Goal: Transaction & Acquisition: Purchase product/service

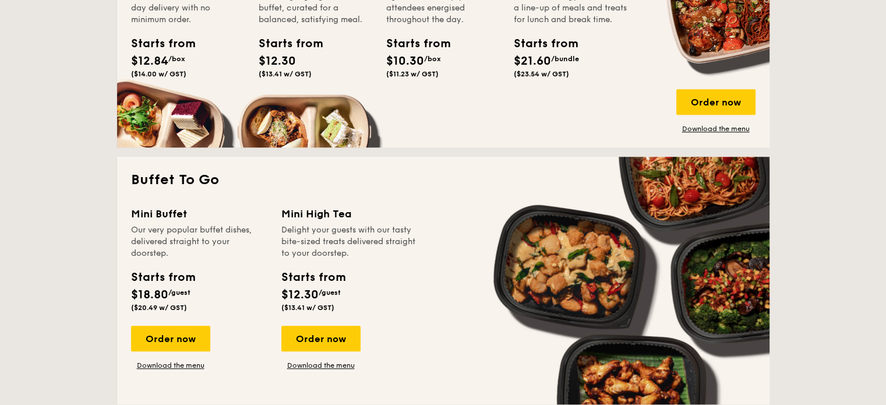
scroll to position [932, 0]
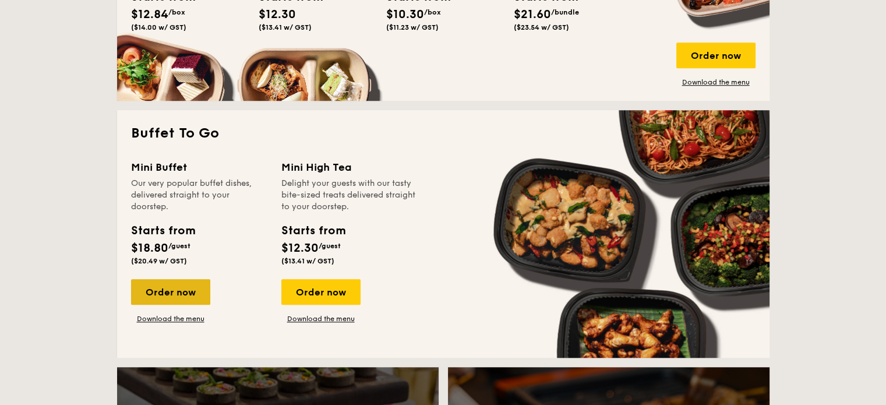
click at [180, 300] on div "Order now" at bounding box center [170, 292] width 79 height 26
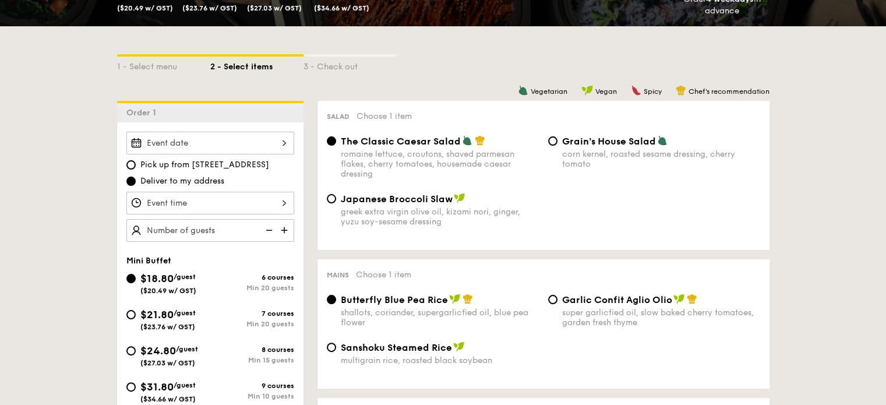
scroll to position [233, 0]
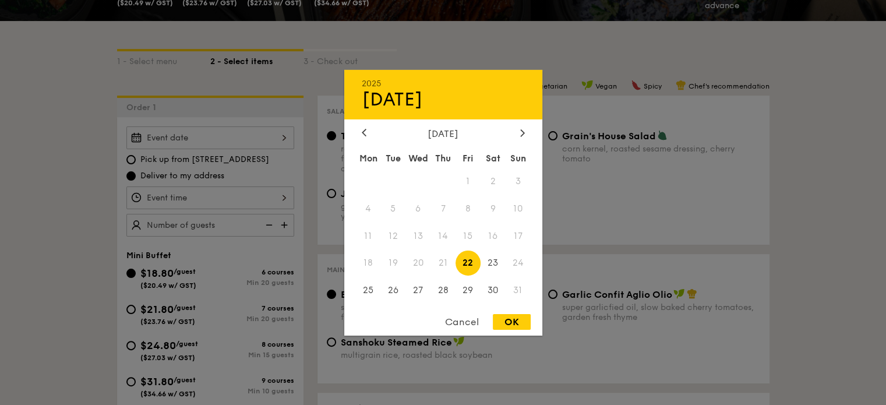
click at [279, 136] on div "2025 Aug [DATE] Tue Wed Thu Fri Sat Sun 1 2 3 4 5 6 7 8 9 10 11 12 13 14 15 16 …" at bounding box center [210, 137] width 168 height 23
click at [366, 293] on span "25" at bounding box center [368, 290] width 25 height 25
click at [506, 324] on div "OK" at bounding box center [512, 322] width 38 height 16
type input "[DATE]"
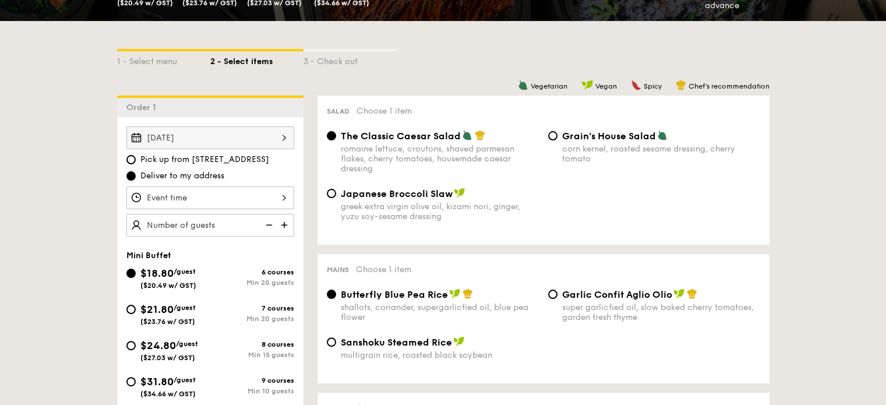
click at [263, 202] on div at bounding box center [210, 197] width 168 height 23
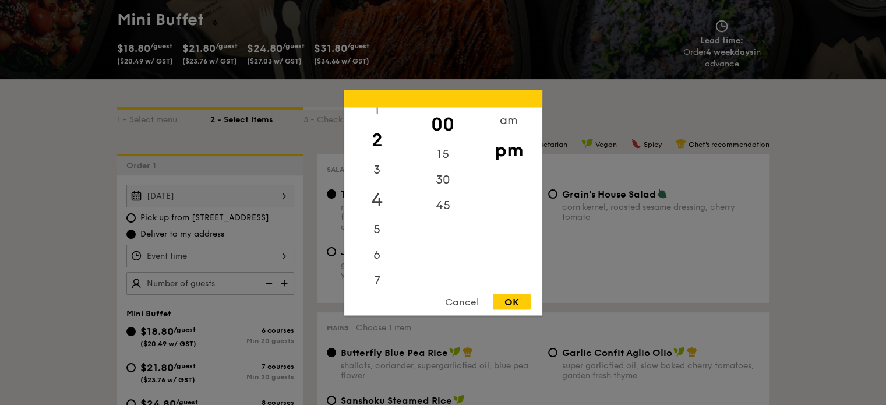
scroll to position [0, 0]
click at [376, 122] on div "12" at bounding box center [377, 124] width 66 height 34
click at [517, 301] on div "OK" at bounding box center [512, 302] width 38 height 16
click at [282, 256] on div "12:00PM 12 1 2 3 4 5 6 7 8 9 10 11 00 15 30 45 am pm Cancel OK" at bounding box center [210, 256] width 168 height 23
click at [443, 180] on div "30" at bounding box center [443, 184] width 66 height 34
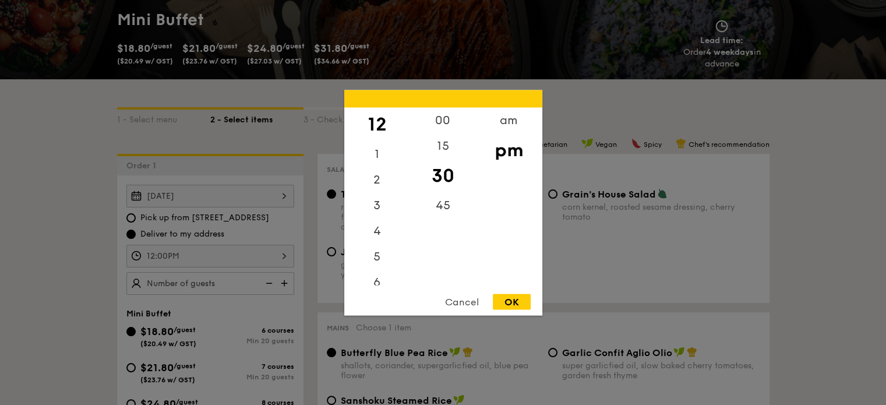
click at [518, 304] on div "OK" at bounding box center [512, 302] width 38 height 16
type input "12:30PM"
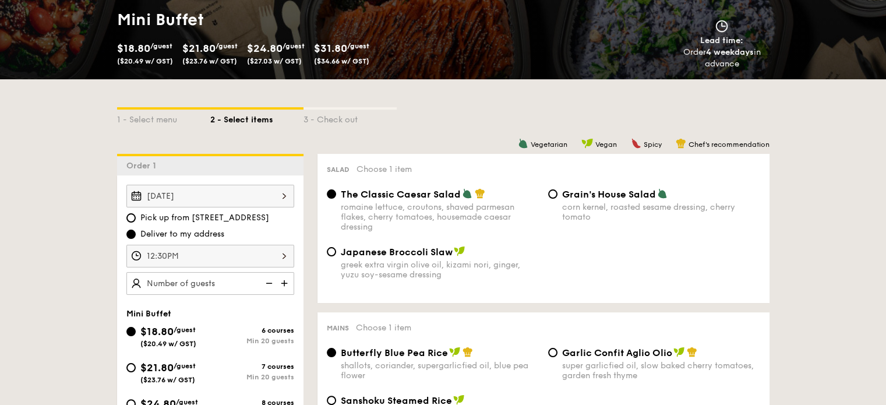
click at [284, 284] on img at bounding box center [285, 283] width 17 height 22
type input "20 guests"
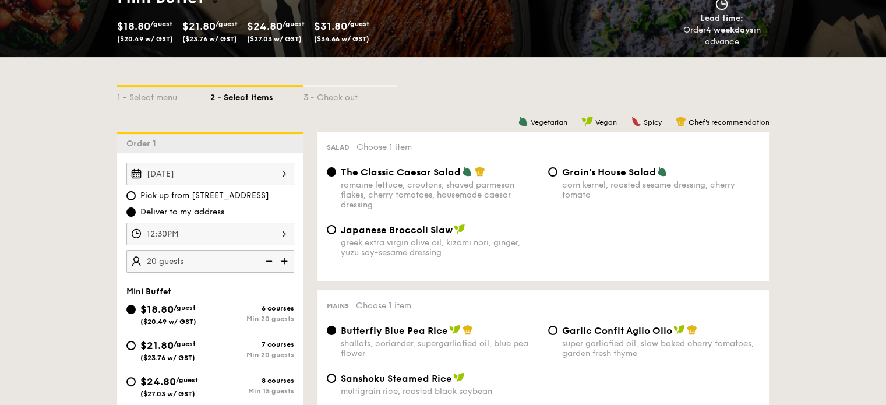
scroll to position [233, 0]
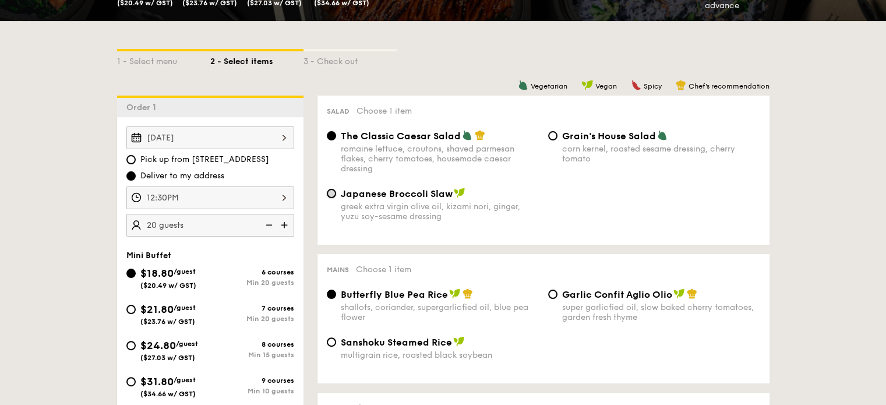
click at [331, 195] on input "Japanese Broccoli Slaw greek extra virgin olive oil, kizami [PERSON_NAME], yuzu…" at bounding box center [331, 193] width 9 height 9
radio input "true"
click at [554, 293] on input "Garlic Confit Aglio Olio super garlicfied oil, slow baked cherry tomatoes, gard…" at bounding box center [552, 294] width 9 height 9
radio input "true"
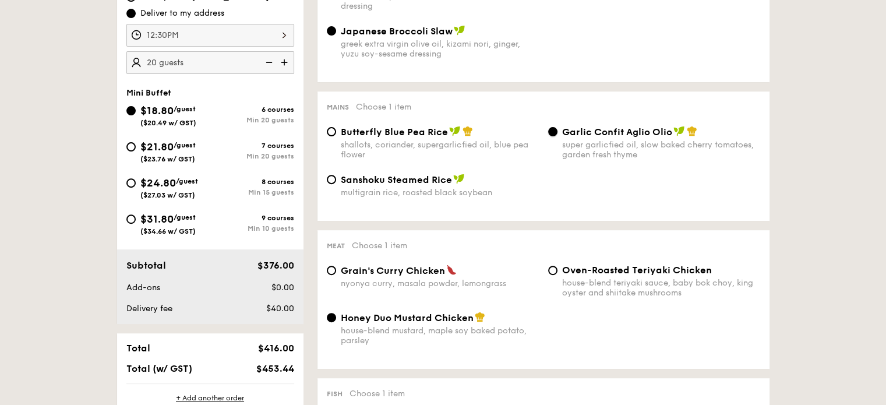
scroll to position [408, 0]
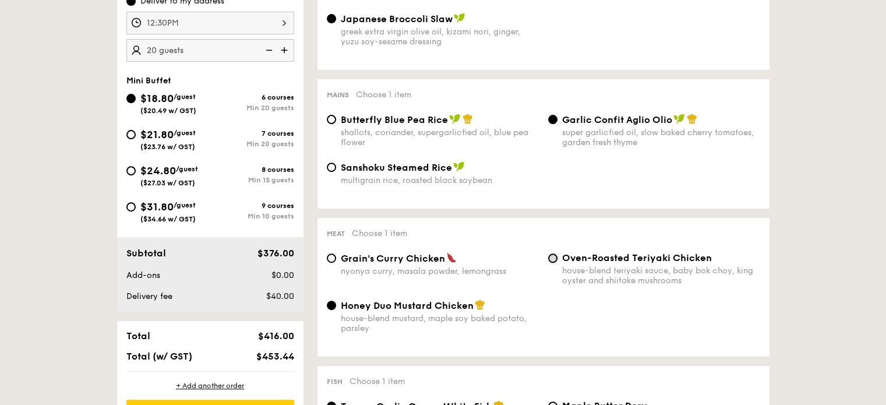
click at [553, 262] on input "Oven-Roasted Teriyaki Chicken house-blend teriyaki sauce, baby bok choy, king o…" at bounding box center [552, 258] width 9 height 9
radio input "true"
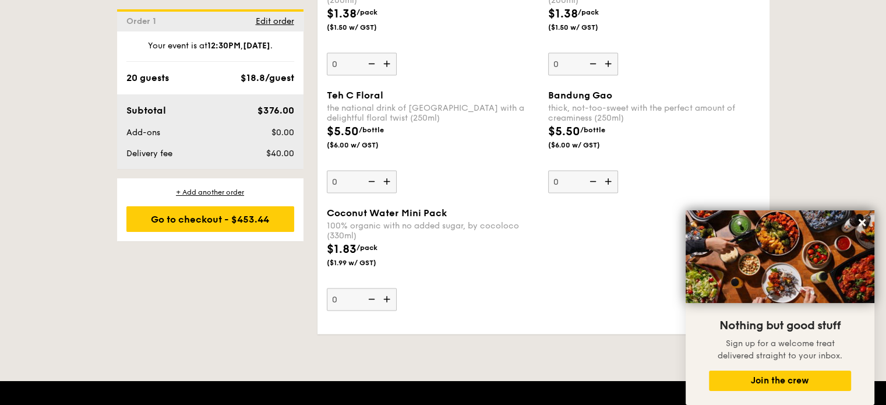
scroll to position [2156, 0]
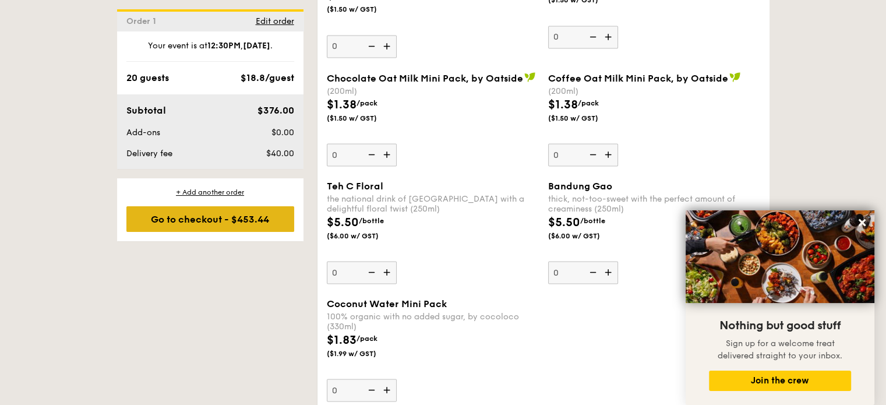
click at [212, 219] on div "Go to checkout - $453.44" at bounding box center [210, 219] width 168 height 26
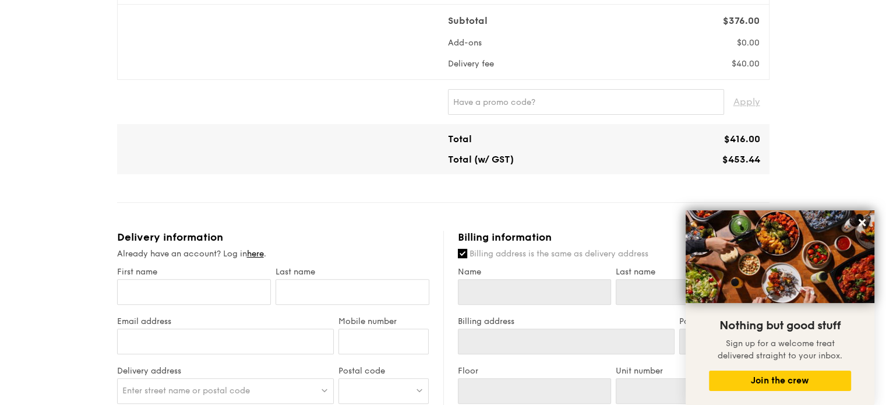
scroll to position [350, 0]
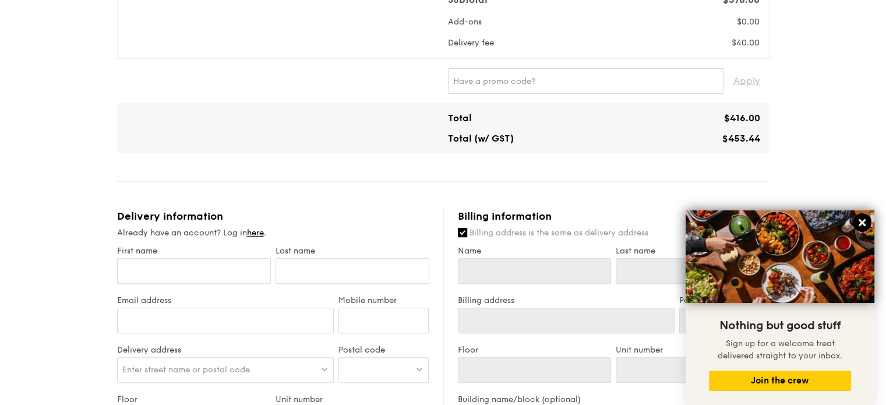
click at [865, 218] on icon at bounding box center [862, 222] width 10 height 10
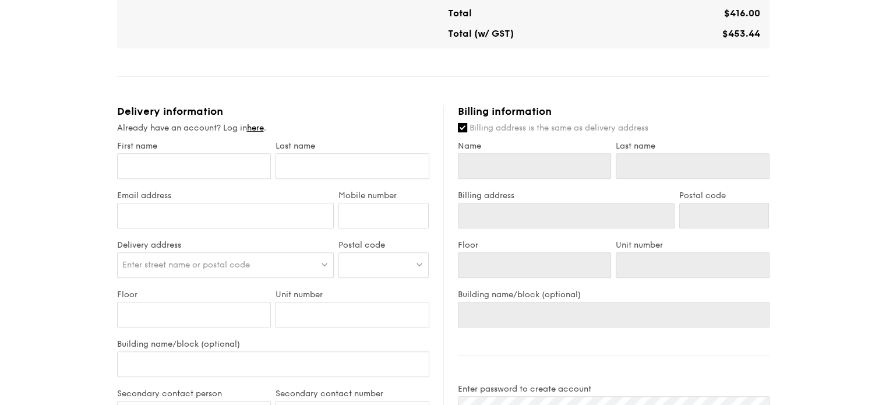
scroll to position [466, 0]
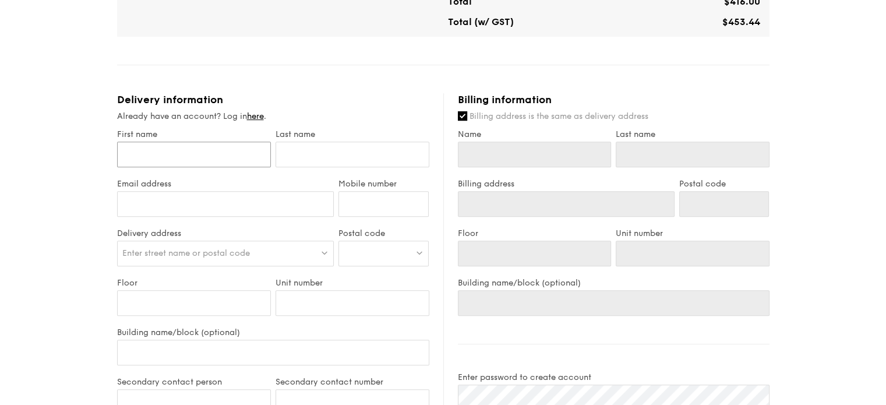
click at [168, 152] on input "First name" at bounding box center [194, 155] width 154 height 26
type input "ASA"
type input "LTD"
type input "83147717"
type input "ASA"
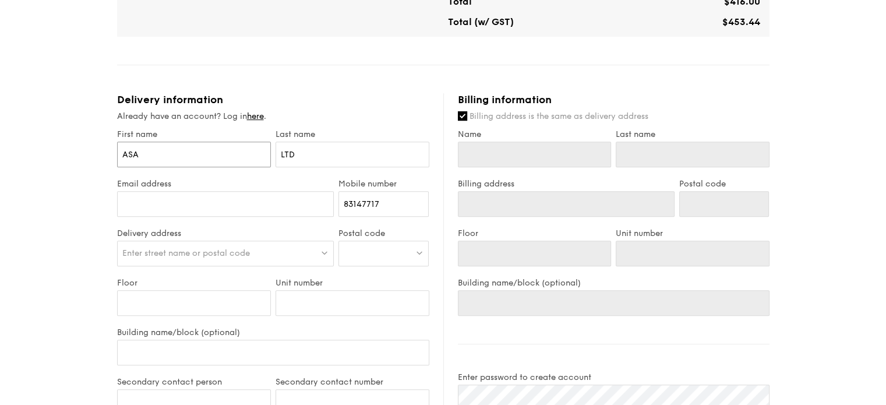
type input "LTD"
click at [228, 154] on input "ASA" at bounding box center [194, 155] width 154 height 26
type input "ASA"
type input "ASA C"
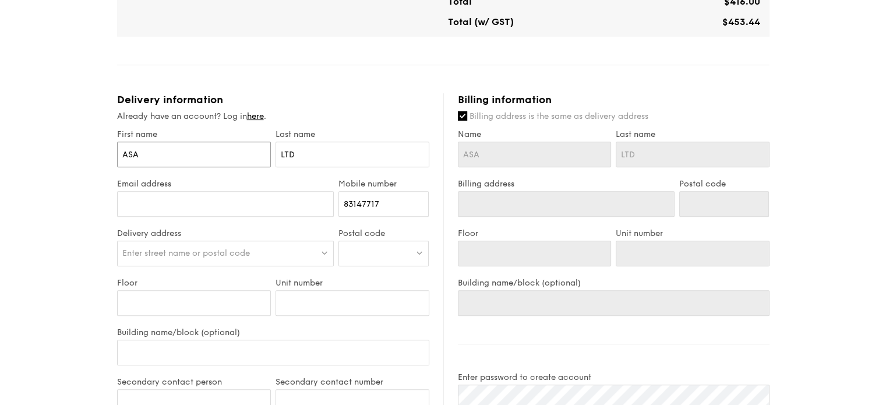
type input "ASA C"
type input "ASA"
type input "ASA C"
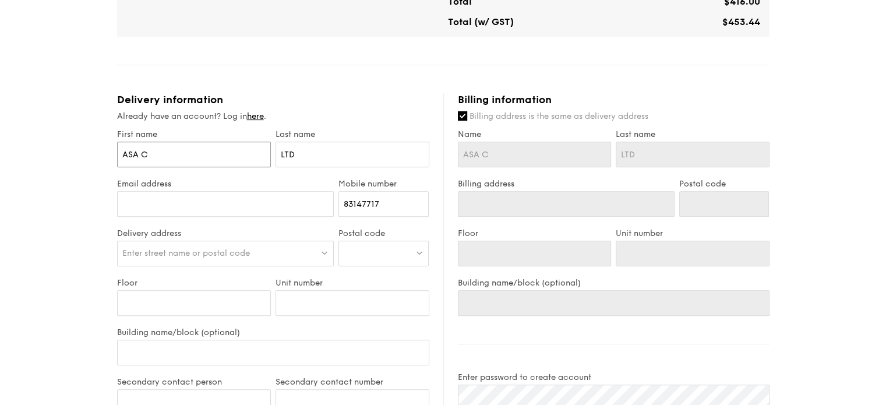
type input "ASA Co"
type input "ASA Con"
type input "ASA Cons"
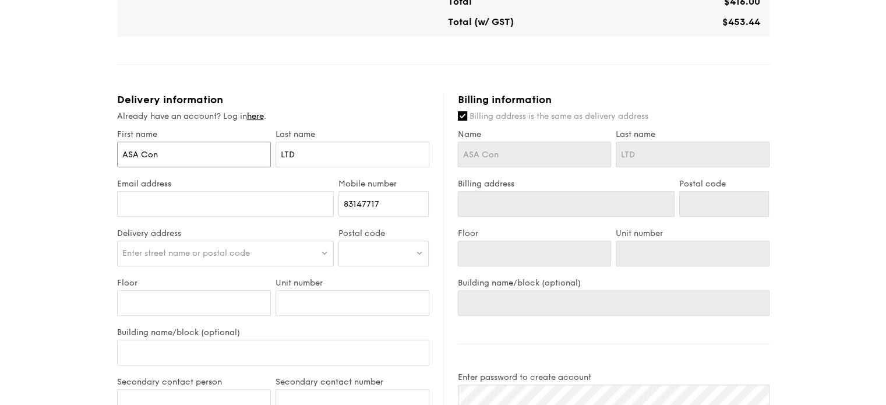
type input "ASA Cons"
type input "[PERSON_NAME]"
type input "ASA Consul"
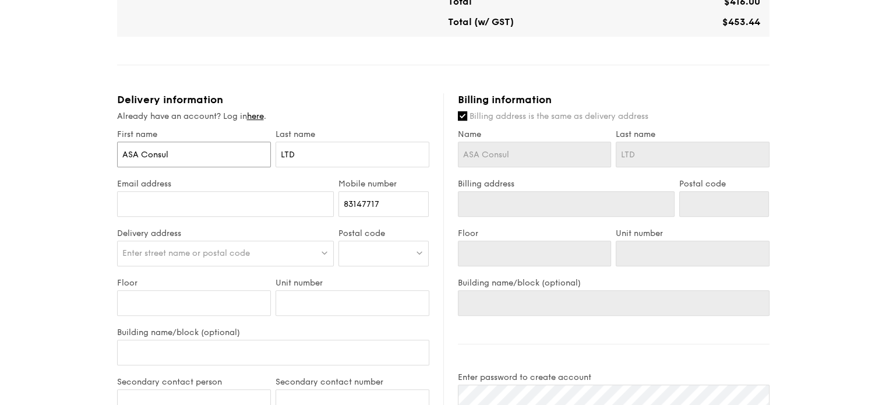
type input "ASA Consult"
type input "ASA Consulta"
type input "ASA Consultan"
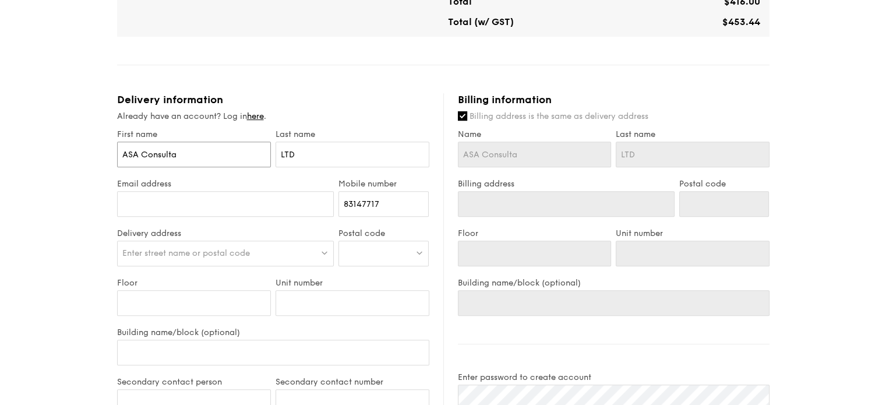
type input "ASA Consultan"
type input "ASA Consultanc"
type input "ASA Consultancy"
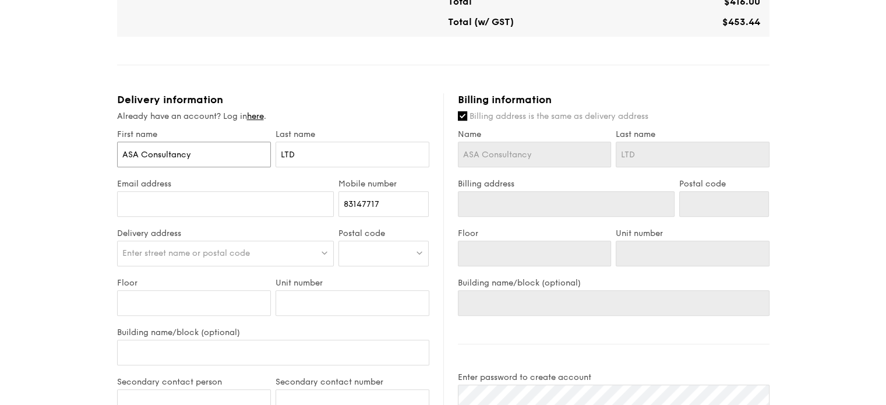
type input "ASA Consultancy"
type input "ASA Consultancy P"
type input "ASA Consultancy Pt"
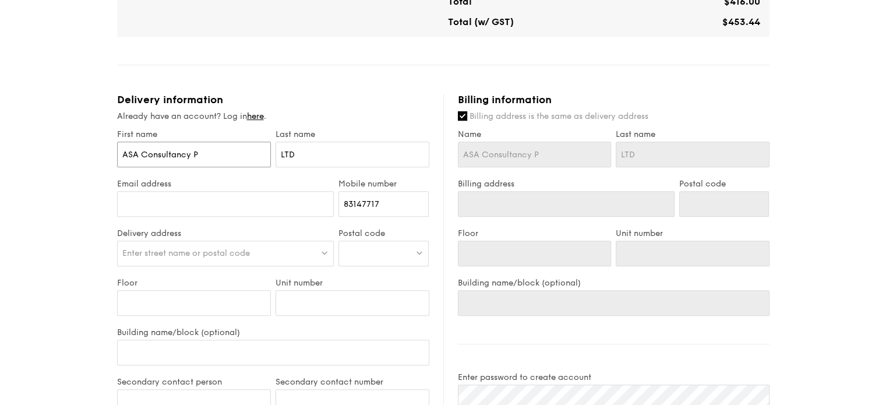
type input "ASA Consultancy Pt"
type input "ASA Consultancy Pte"
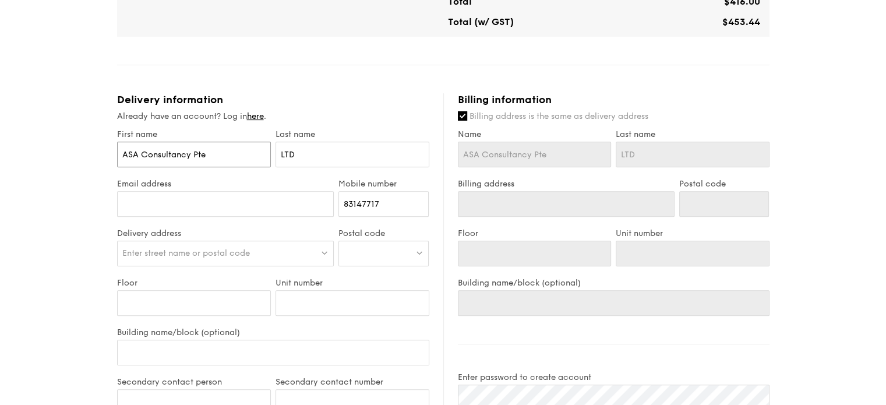
type input "ASA Consultancy Pte L"
drag, startPoint x: 193, startPoint y: 153, endPoint x: 240, endPoint y: 157, distance: 46.3
click at [240, 157] on input "ASA Consultancy Pte L" at bounding box center [194, 155] width 154 height 26
type input "ASA Consultancy"
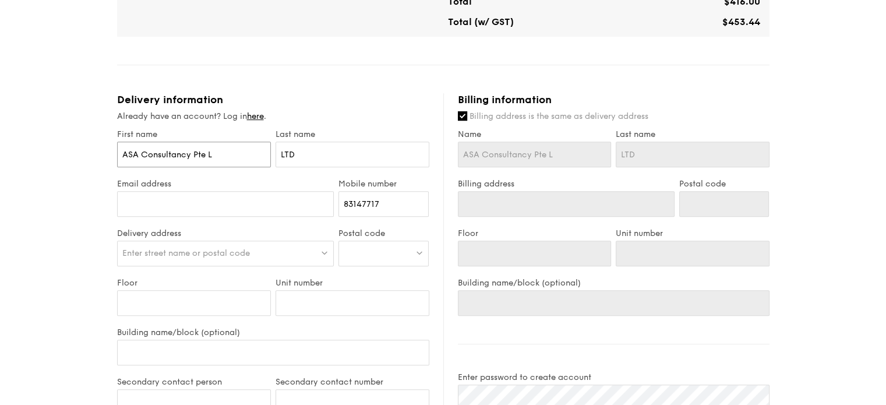
type input "ASA Consultancy"
drag, startPoint x: 301, startPoint y: 154, endPoint x: 269, endPoint y: 152, distance: 31.5
click at [269, 152] on div "First name ASA Consultancy Last name LTD" at bounding box center [273, 154] width 317 height 50
type input "P"
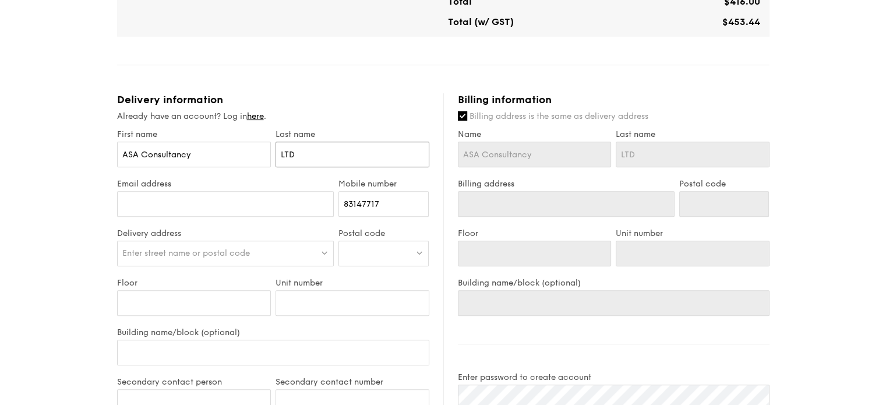
type input "P"
type input "Pt"
type input "Pte"
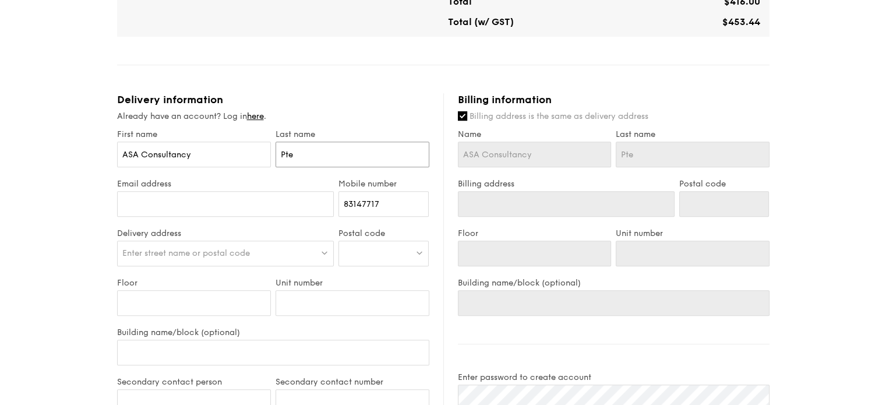
type input "Pte"
type input "Pte L"
type input "Pte Lt"
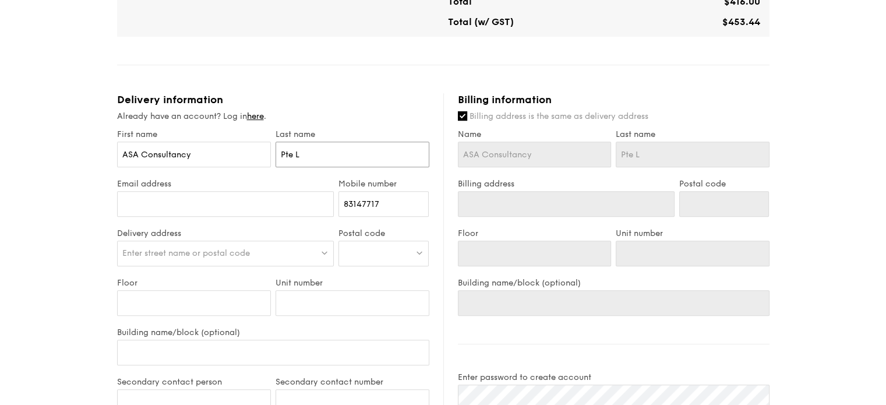
type input "Pte Lt"
type input "Pte Ltd"
click at [213, 200] on input "Email address" at bounding box center [225, 204] width 217 height 26
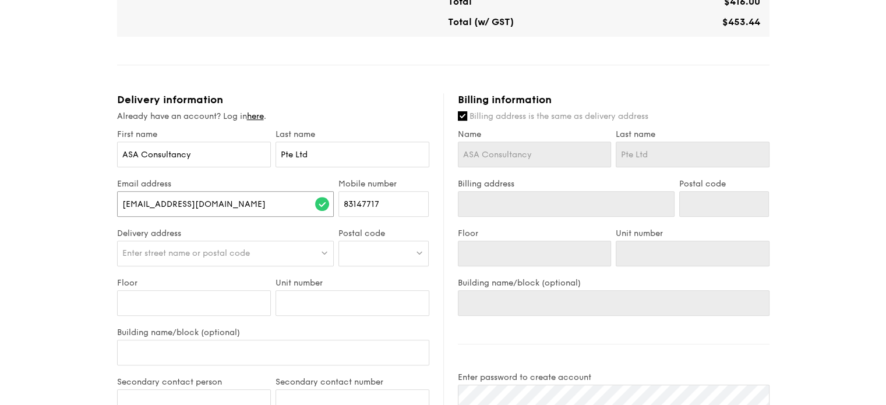
type input "[EMAIL_ADDRESS][DOMAIN_NAME]"
click at [308, 251] on div "Enter street name or postal code" at bounding box center [225, 254] width 217 height 26
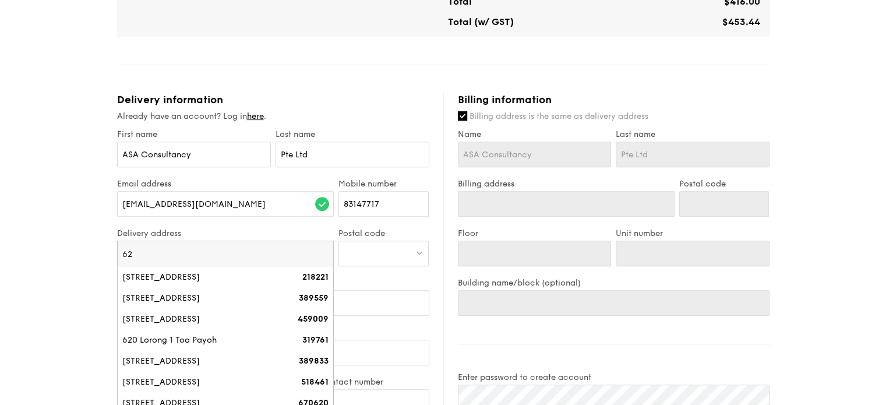
type input "6"
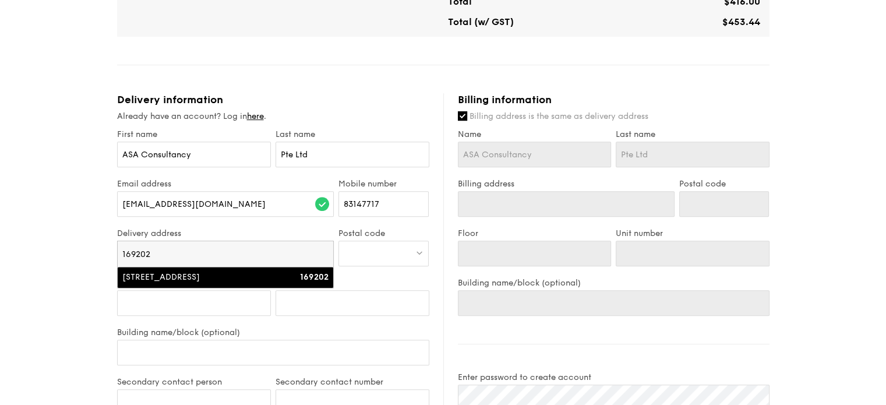
type input "169202"
click at [159, 279] on div "[STREET_ADDRESS]" at bounding box center [199, 278] width 155 height 12
type input "[STREET_ADDRESS]"
type input "169202"
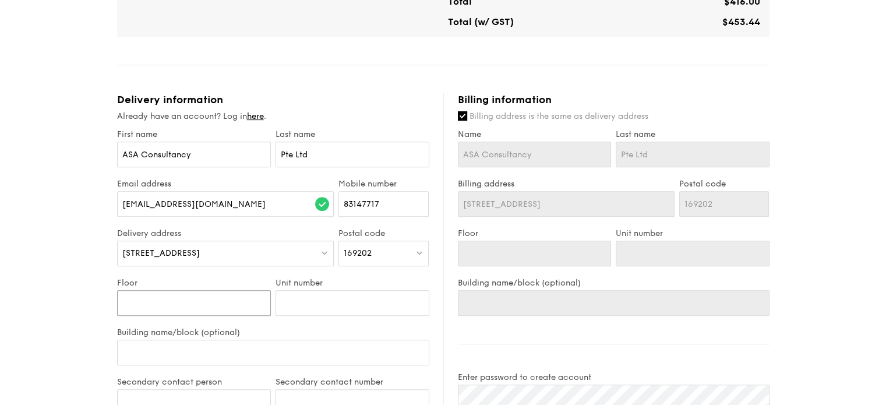
click at [210, 305] on input "Floor" at bounding box center [194, 303] width 154 height 26
type input "0"
type input "02"
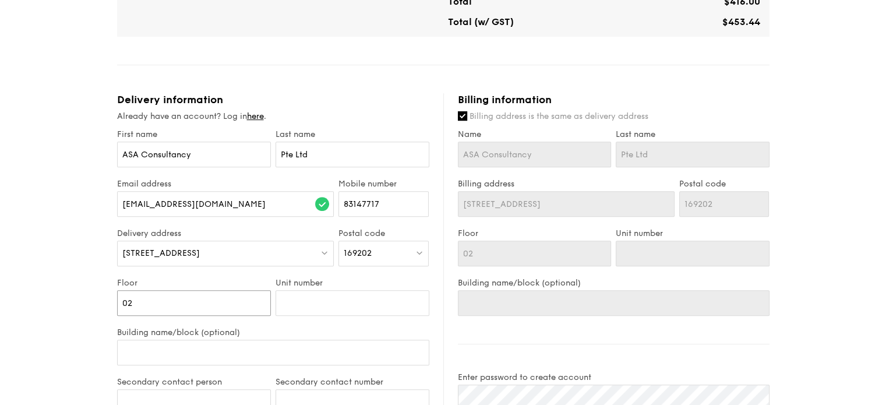
type input "02"
click at [320, 295] on input "Unit number" at bounding box center [353, 303] width 154 height 26
type input "2"
type input "0"
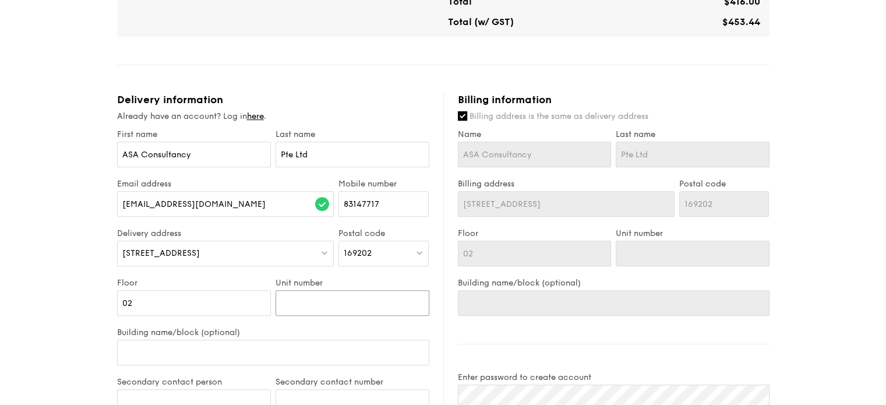
type input "0"
type input "08"
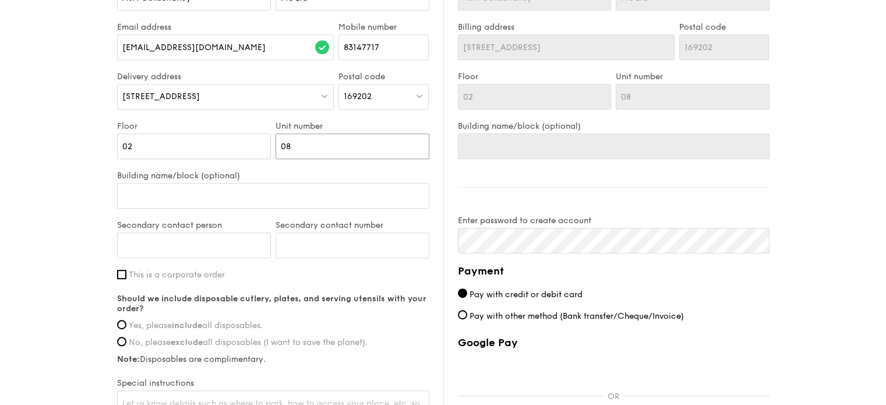
scroll to position [641, 0]
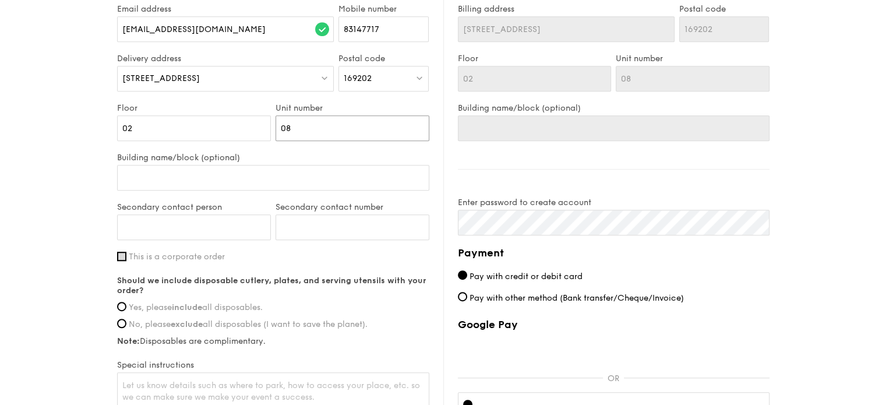
type input "08"
click at [125, 256] on input "This is a corporate order" at bounding box center [121, 256] width 9 height 9
checkbox input "true"
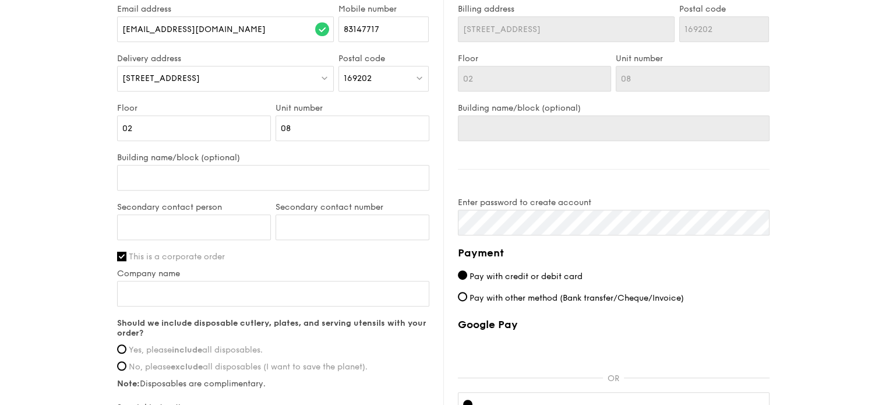
click at [129, 347] on span "Yes, please include all disposables." at bounding box center [196, 350] width 134 height 10
click at [126, 347] on input "Yes, please include all disposables." at bounding box center [121, 348] width 9 height 9
radio input "true"
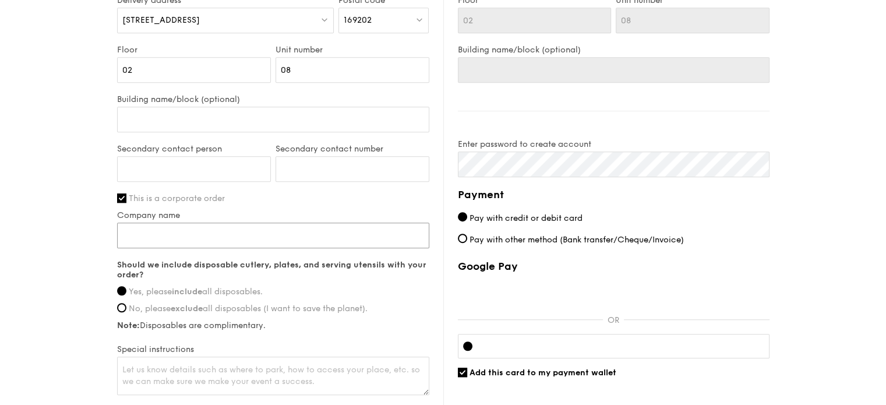
click at [248, 239] on input "Company name" at bounding box center [273, 236] width 312 height 26
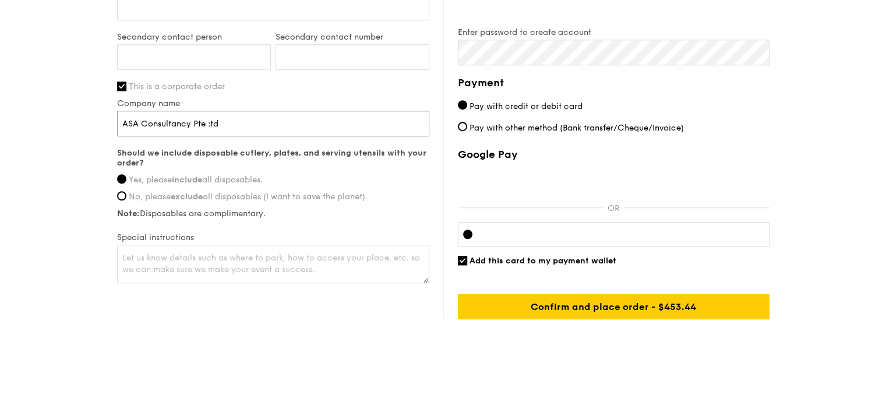
scroll to position [816, 0]
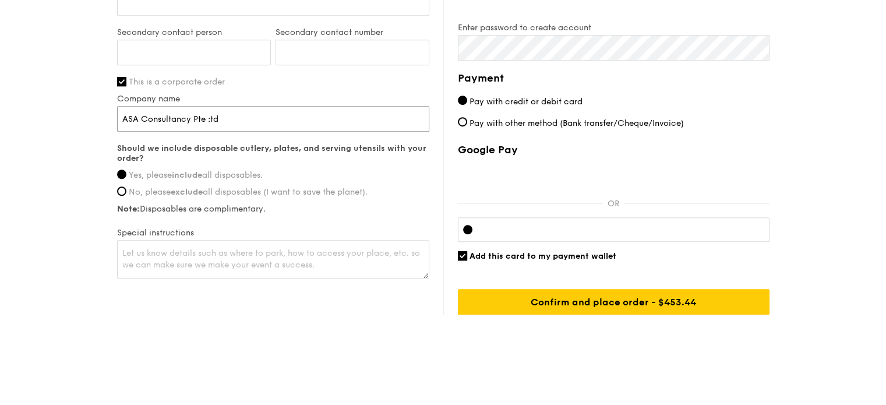
click at [210, 116] on input "ASA Consultancy Pte :td" at bounding box center [273, 119] width 312 height 26
type input "ASA Consultancy Pte Ltd"
click at [564, 233] on div at bounding box center [614, 229] width 312 height 24
click at [667, 232] on div at bounding box center [614, 229] width 312 height 24
click at [462, 251] on input "Add this card to my payment wallet" at bounding box center [462, 255] width 9 height 9
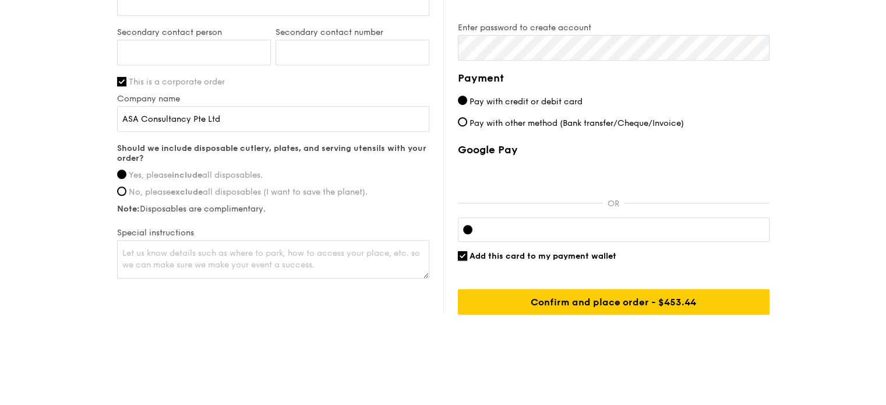
checkbox input "false"
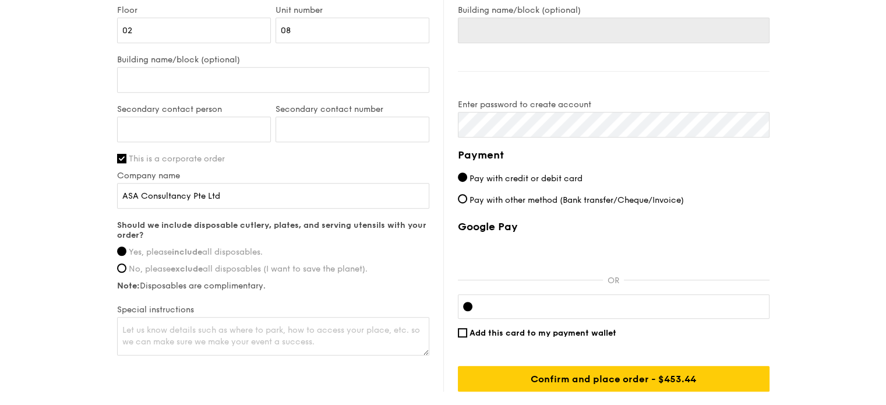
scroll to position [758, 0]
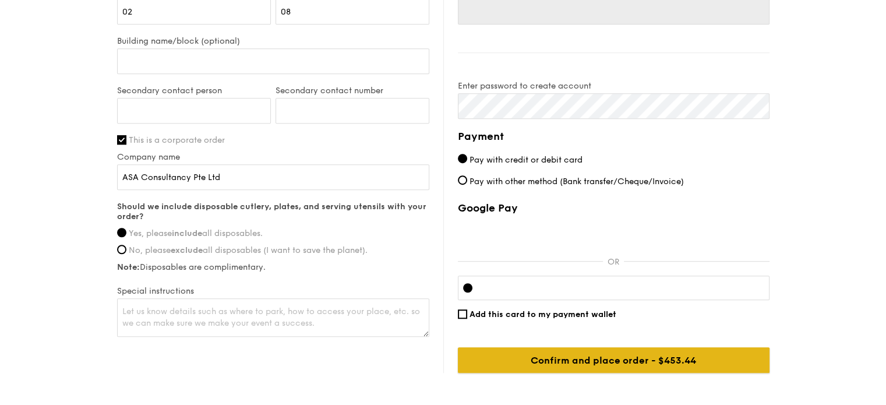
click at [596, 361] on input "Confirm and place order - $453.44" at bounding box center [614, 360] width 312 height 26
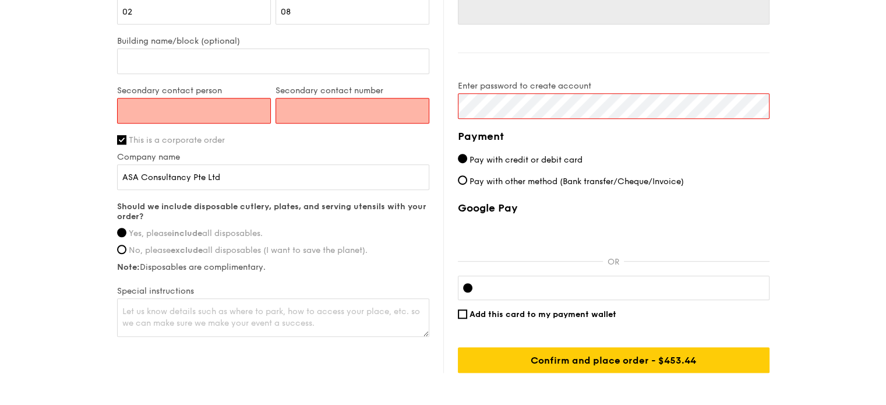
click at [224, 117] on input "Secondary contact person" at bounding box center [194, 111] width 154 height 26
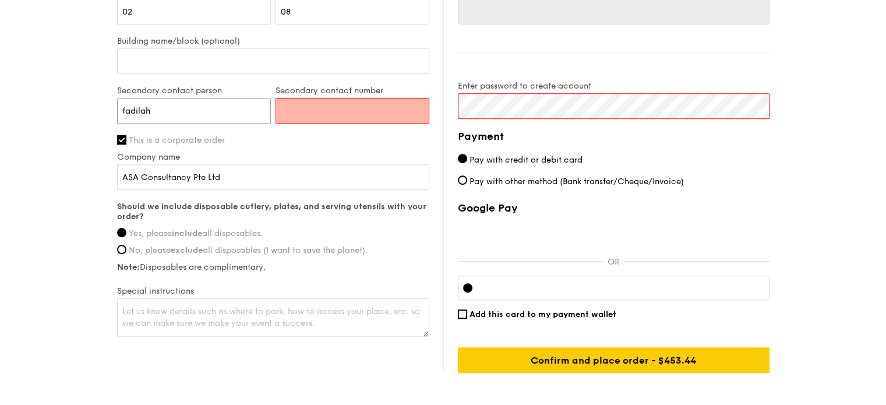
type input "fadilah"
click at [307, 114] on input "Secondary contact number" at bounding box center [353, 111] width 154 height 26
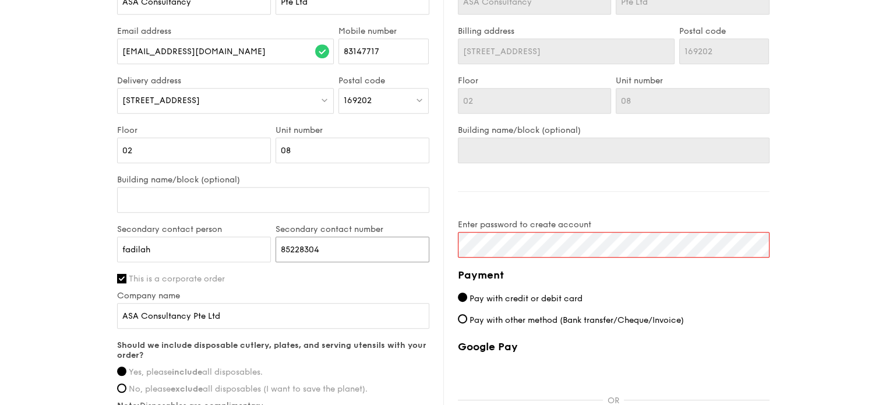
scroll to position [583, 0]
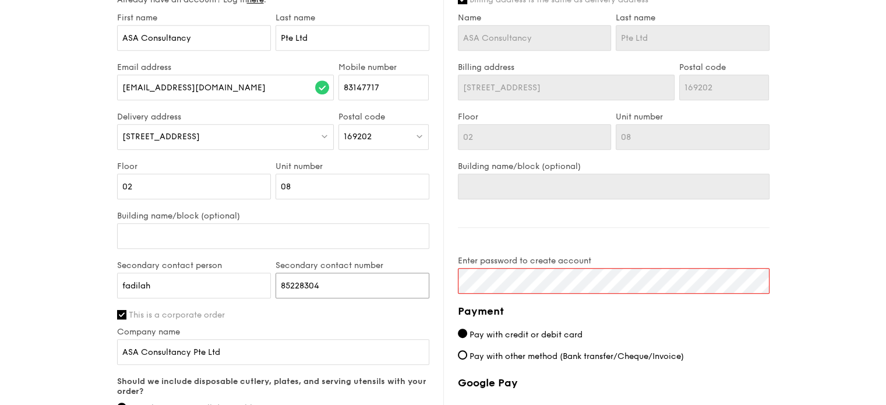
type input "85228304"
click at [434, 269] on div "Delivery information Already have an account? Log in here . First name ASA Cons…" at bounding box center [443, 262] width 653 height 571
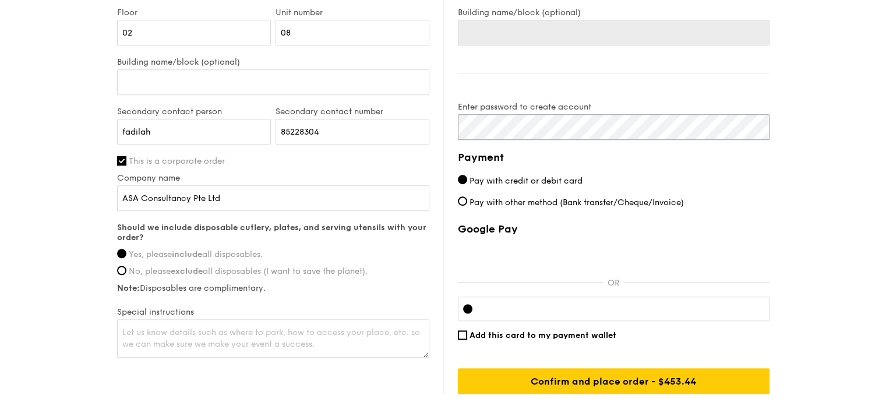
scroll to position [758, 0]
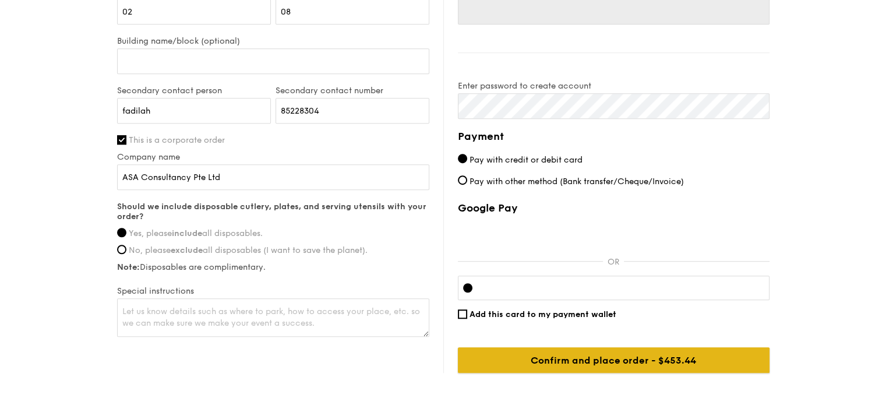
click at [617, 355] on input "Confirm and place order - $453.44" at bounding box center [614, 360] width 312 height 26
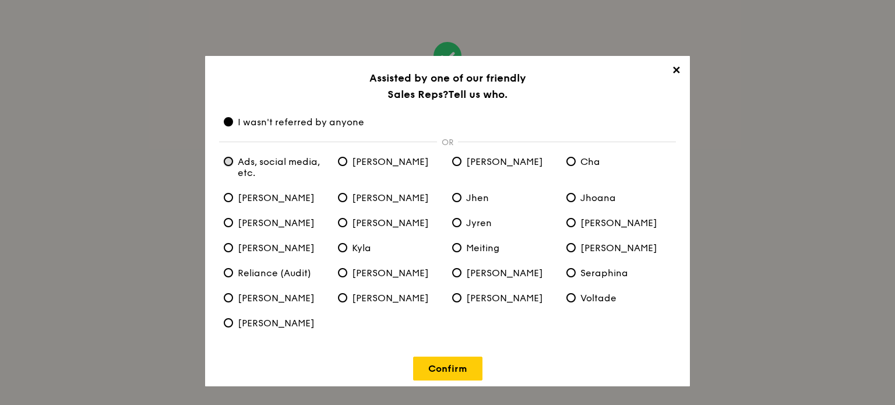
click at [233, 161] on etc\ "Ads, social media, etc." at bounding box center [228, 161] width 9 height 9
radio etc\ "true"
click at [231, 123] on anyone "I wasn't referred by anyone" at bounding box center [228, 121] width 9 height 9
radio anyone "true"
radio etc\ "false"
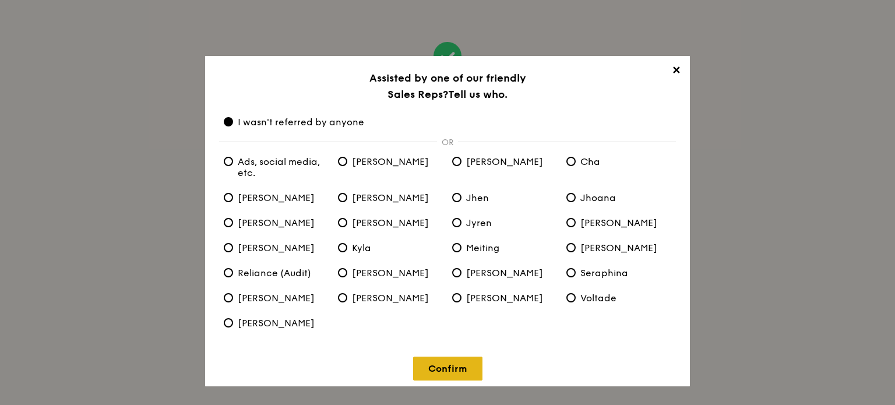
click at [450, 367] on link "Confirm" at bounding box center [447, 369] width 69 height 24
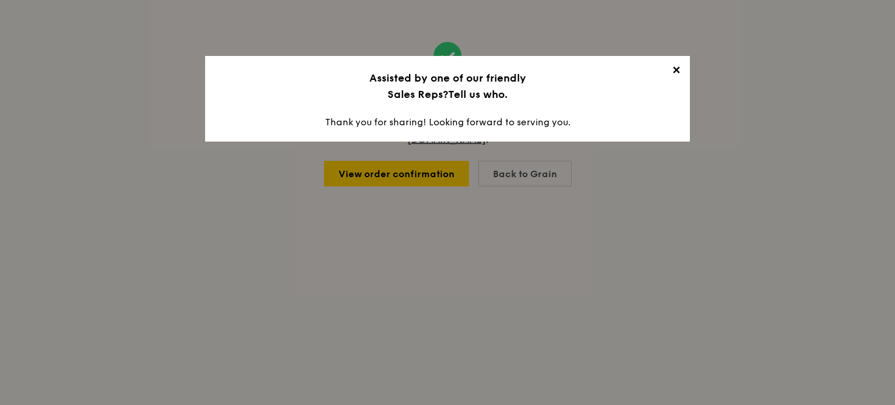
click at [675, 68] on span "✕" at bounding box center [676, 72] width 16 height 16
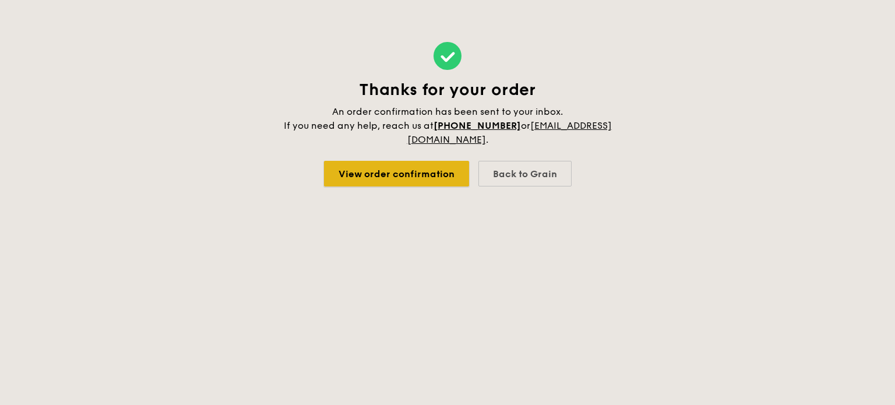
click at [386, 172] on link "View order confirmation" at bounding box center [396, 174] width 145 height 26
